Goal: Transaction & Acquisition: Purchase product/service

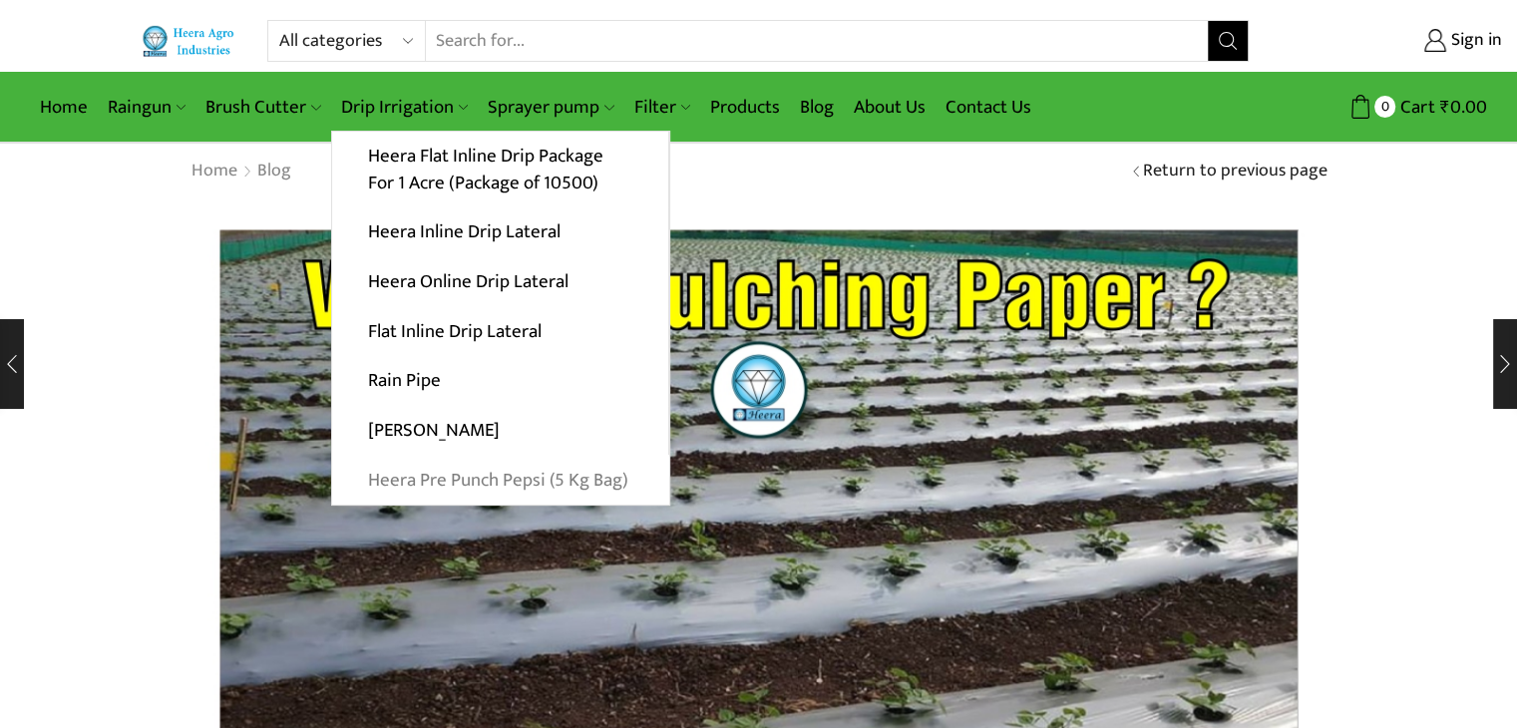
click at [472, 481] on link "Heera Pre Punch Pepsi (5 Kg Bag)" at bounding box center [500, 480] width 337 height 50
click at [455, 152] on link "Heera Flat Inline Drip Package For 1 Acre (Package of 10500)" at bounding box center [500, 170] width 336 height 77
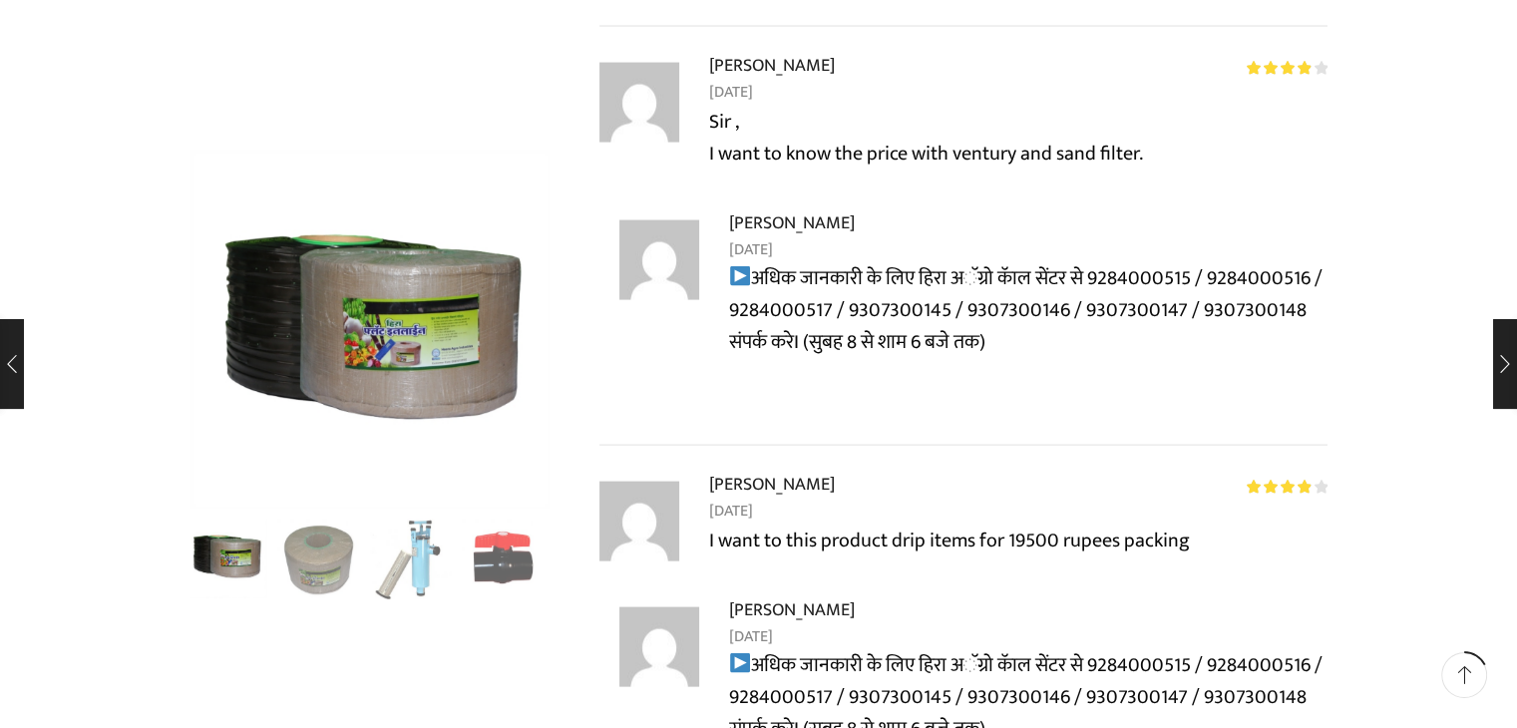
scroll to position [4189, 0]
